Goal: Check status

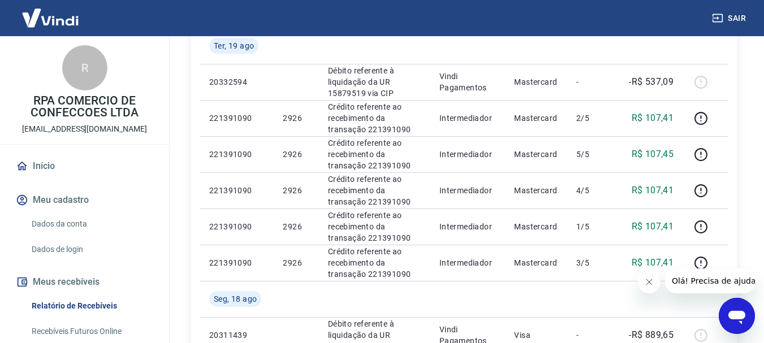
scroll to position [201, 0]
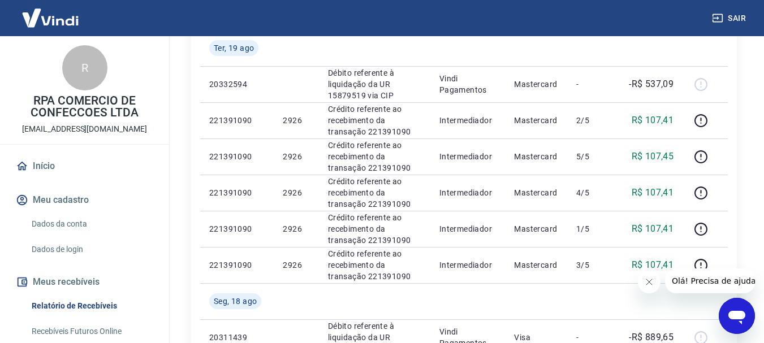
click at [646, 285] on icon "Fechar mensagem da empresa" at bounding box center [648, 282] width 9 height 9
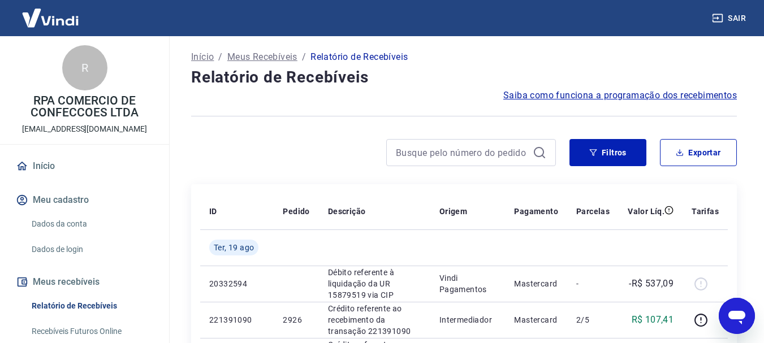
scroll to position [0, 0]
